Goal: Task Accomplishment & Management: Manage account settings

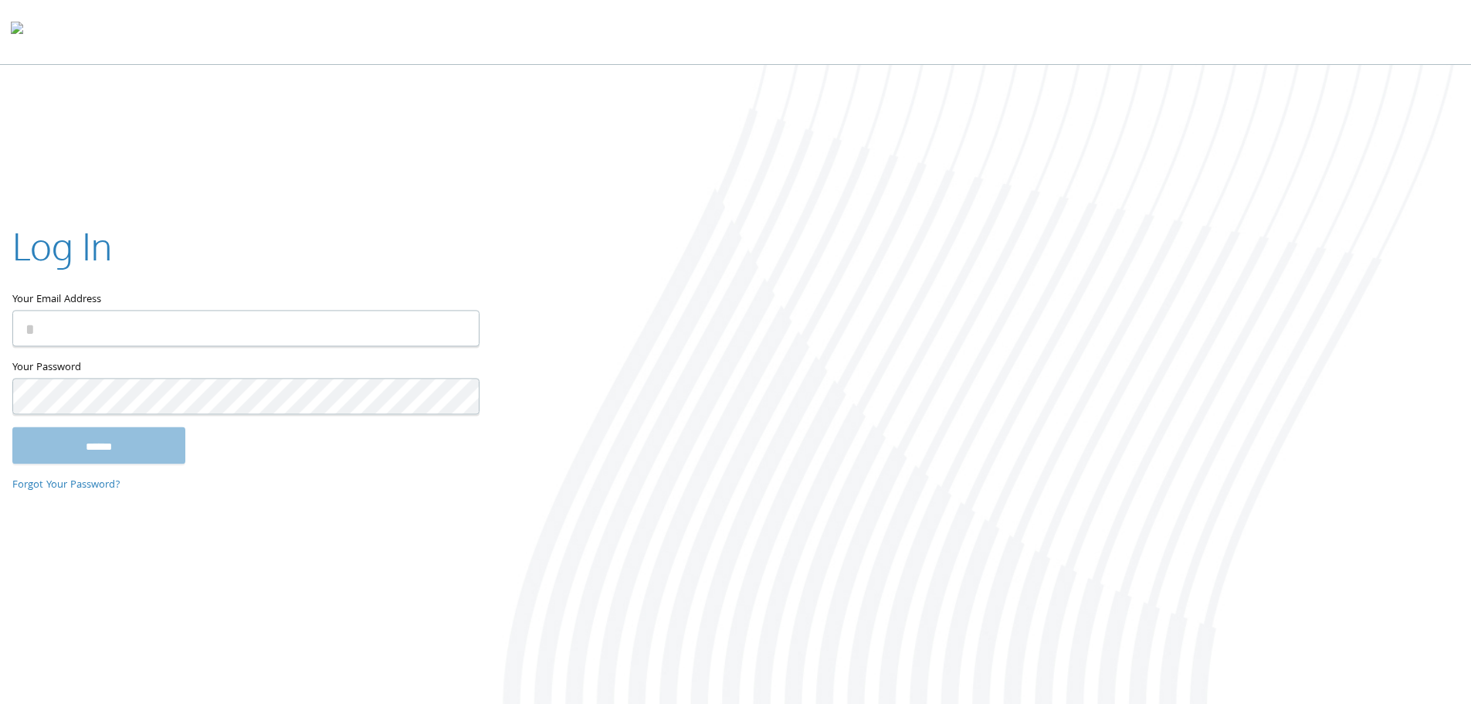
type input "**********"
click at [127, 457] on input "******" at bounding box center [98, 444] width 173 height 37
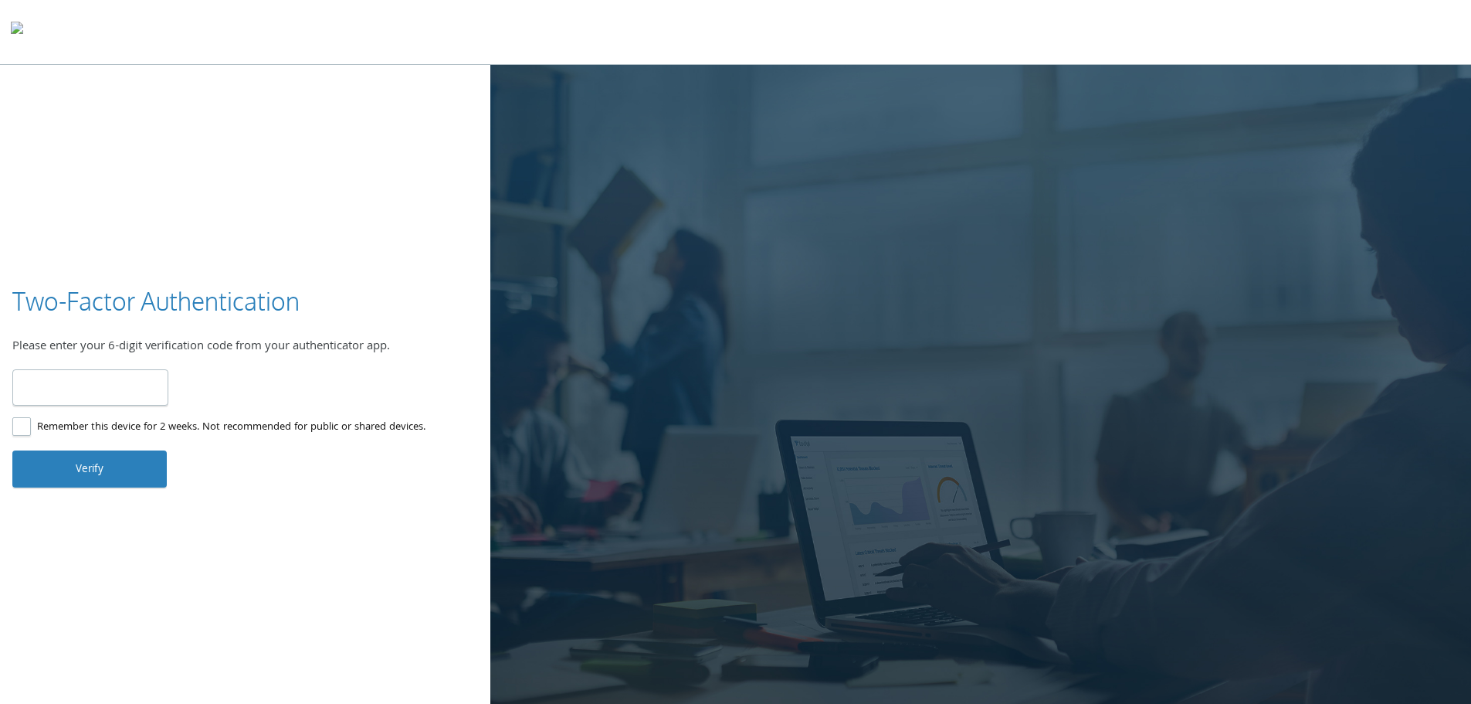
type input "******"
